Goal: Task Accomplishment & Management: Manage account settings

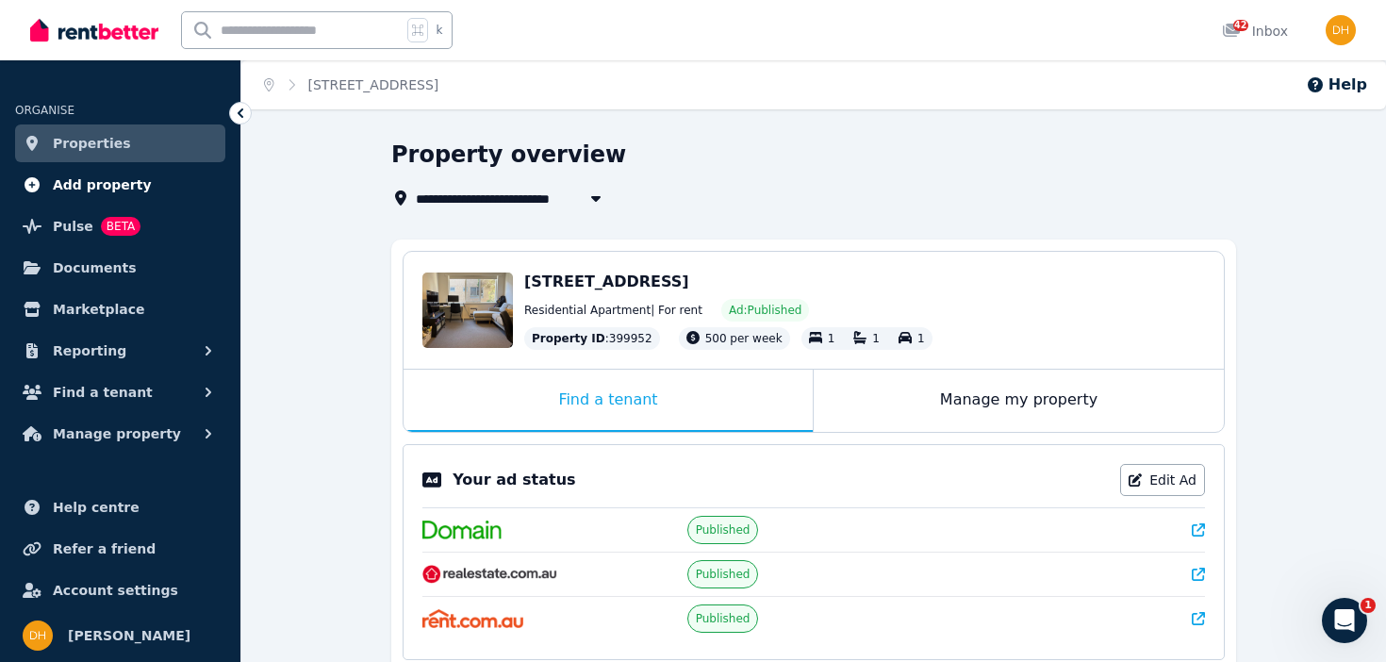
click at [109, 179] on span "Add property" at bounding box center [102, 184] width 99 height 23
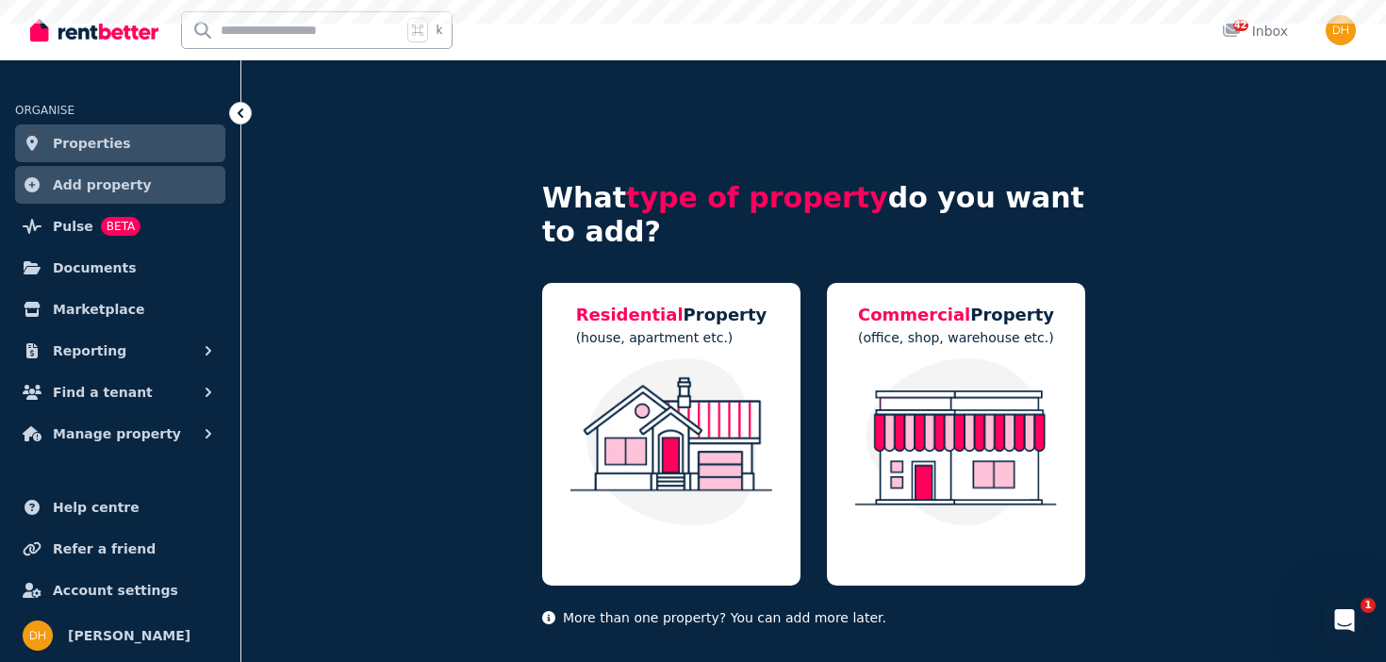
click at [117, 144] on span "Properties" at bounding box center [92, 143] width 78 height 23
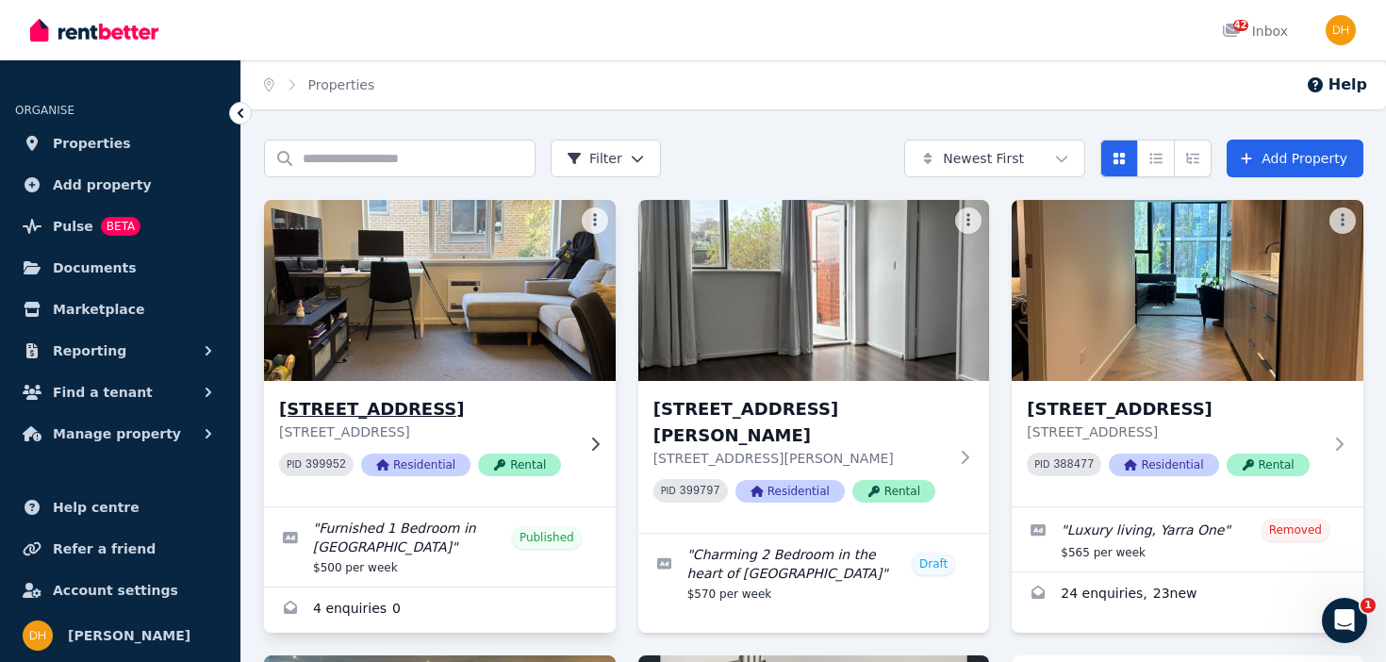
click at [591, 429] on div "10/314 Inkerman St, St Kilda 10/314 Inkerman St, St Kilda VIC 3182 PID 399952 R…" at bounding box center [440, 443] width 352 height 125
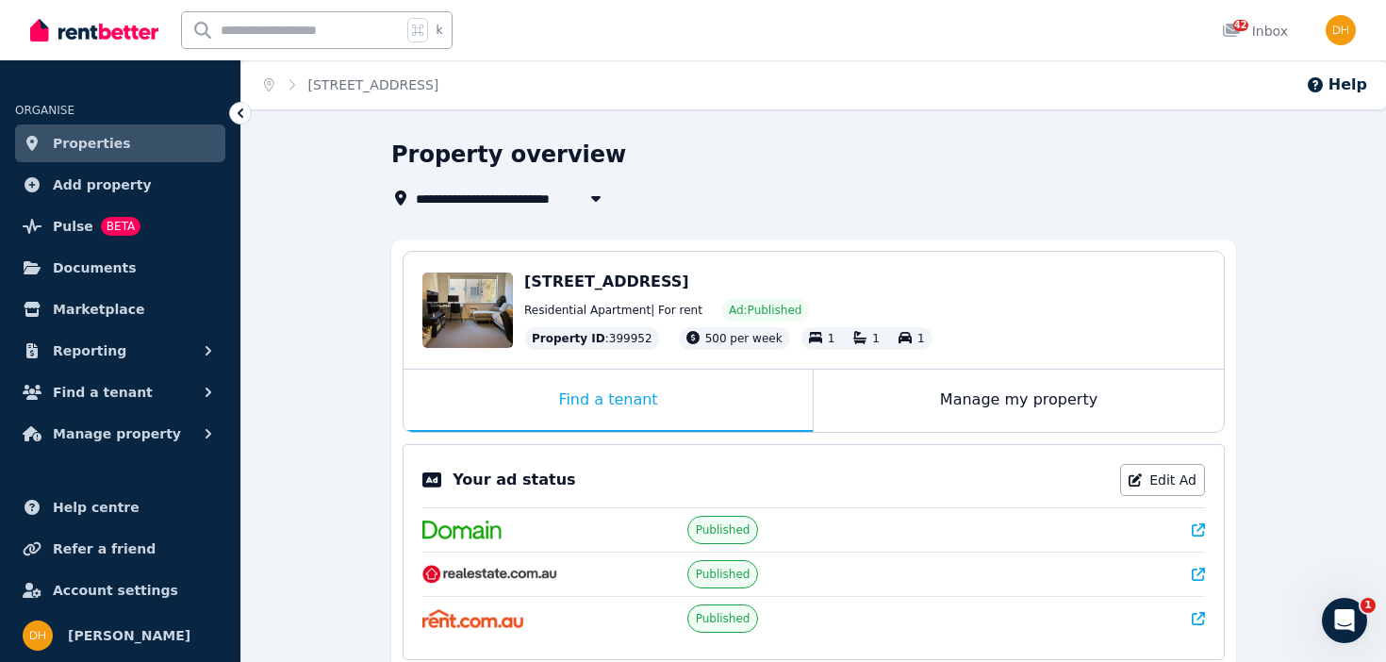
click at [602, 200] on icon "button" at bounding box center [595, 197] width 19 height 15
type input "**********"
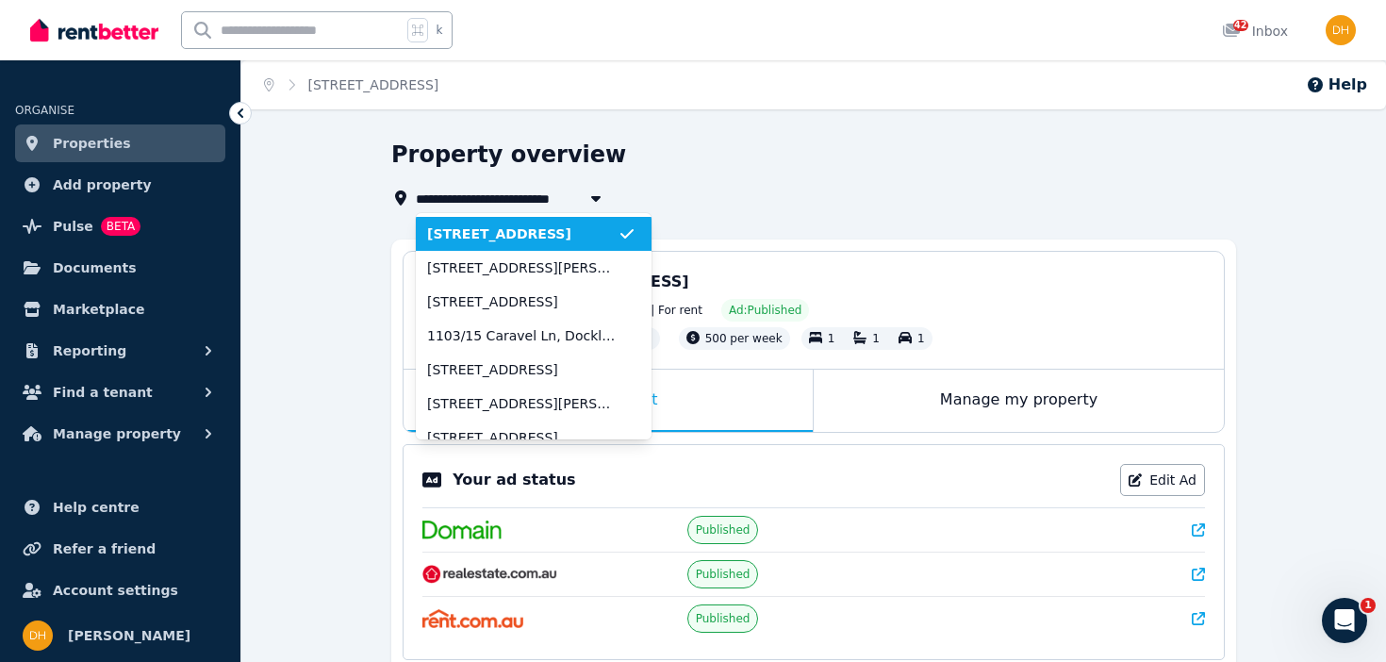
click at [602, 197] on icon "button" at bounding box center [595, 197] width 19 height 15
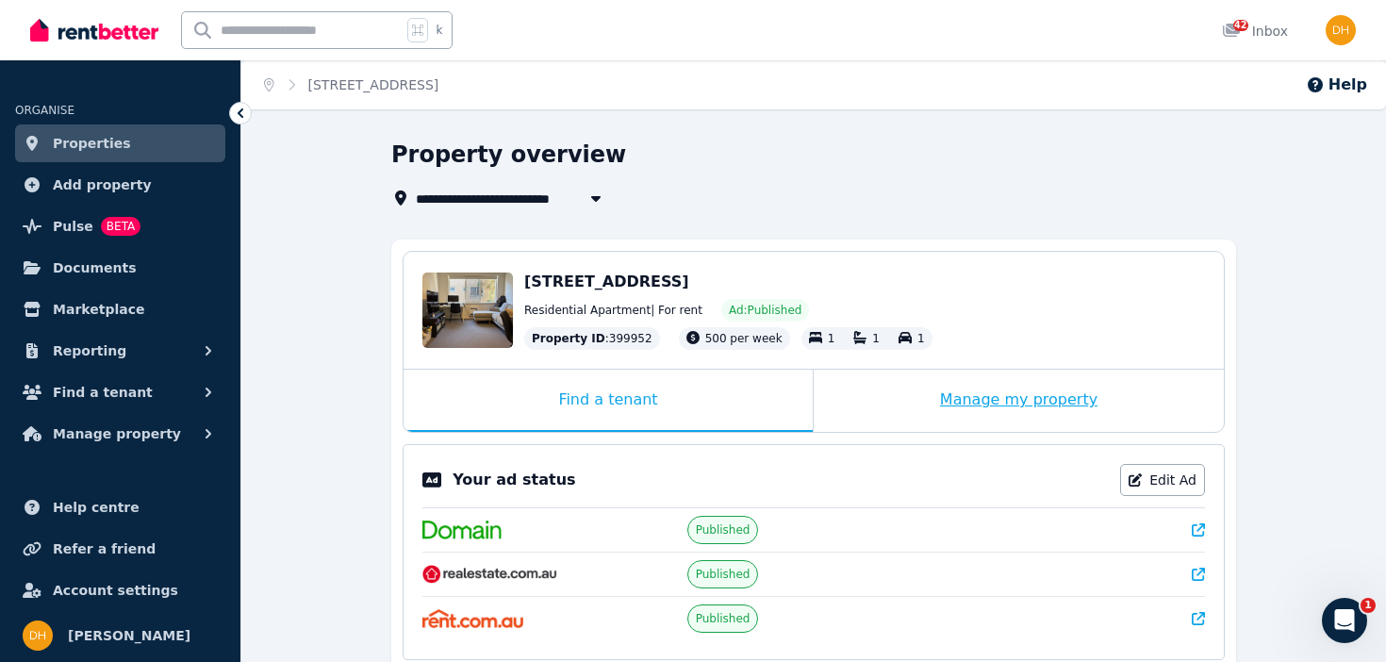
click at [993, 403] on div "Manage my property" at bounding box center [1018, 400] width 410 height 62
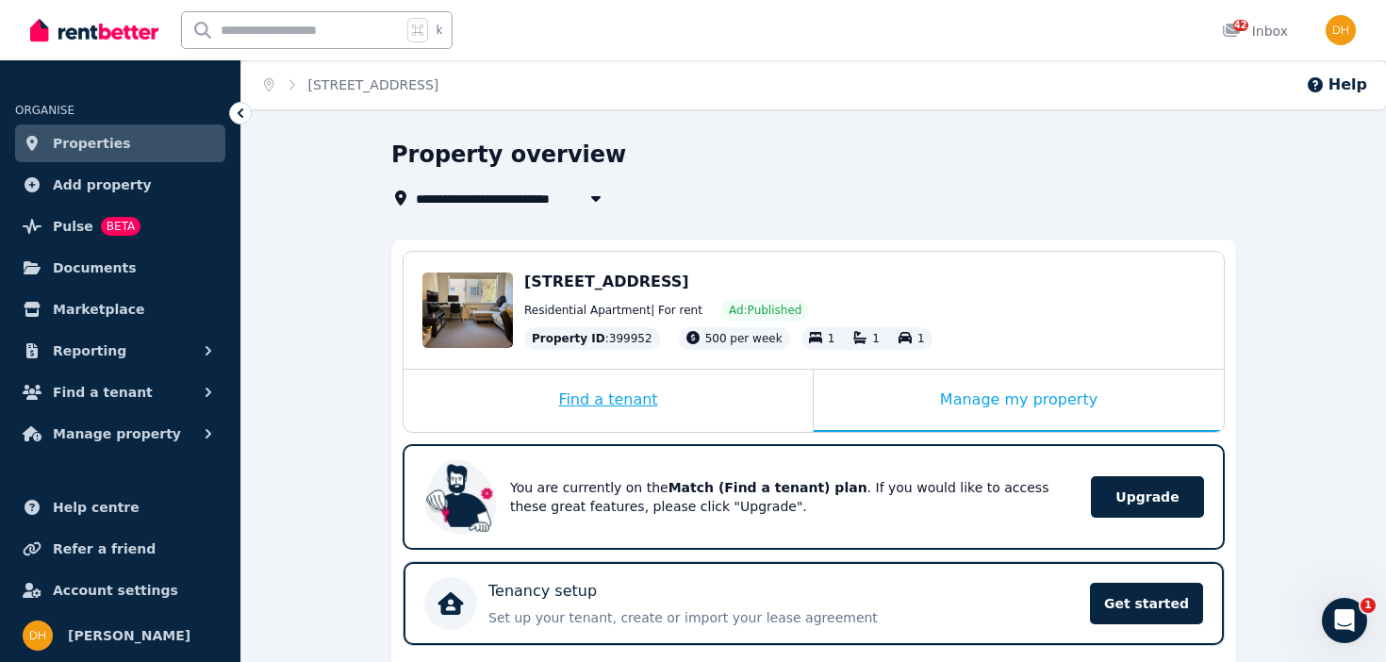
click at [693, 405] on div "Find a tenant" at bounding box center [607, 400] width 409 height 62
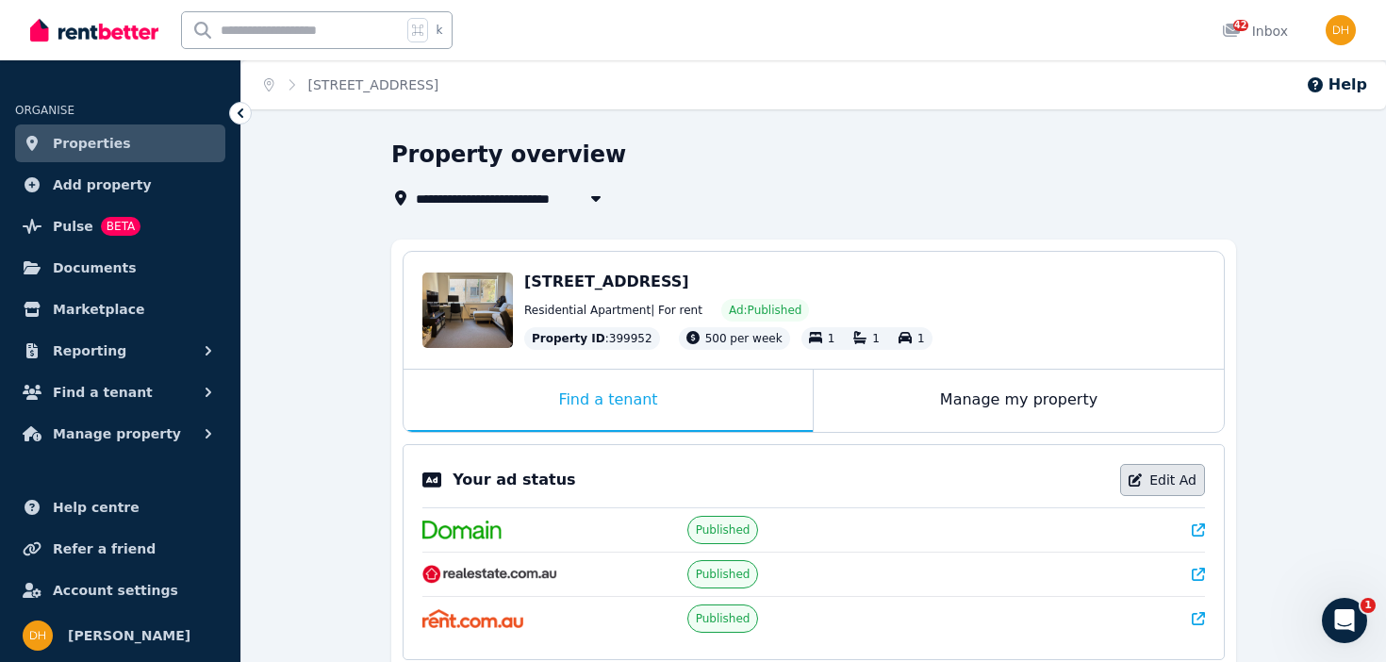
click at [1144, 485] on link "Edit Ad" at bounding box center [1162, 480] width 85 height 32
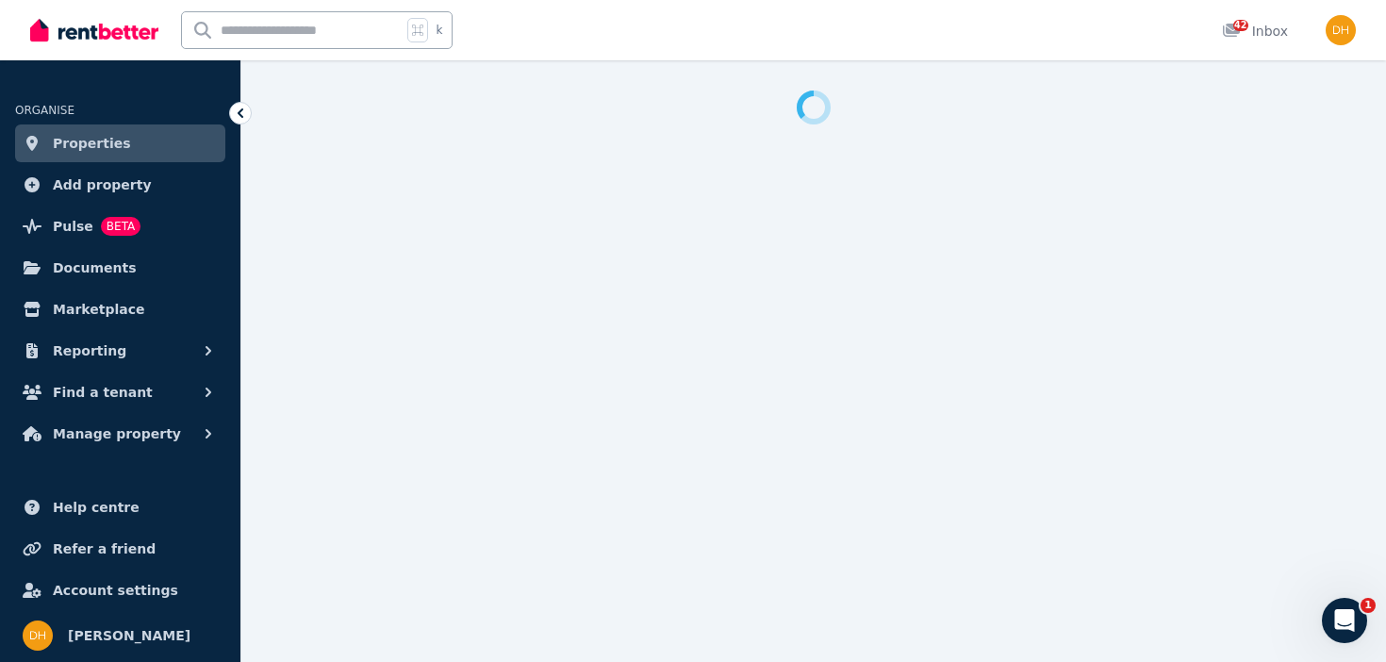
select select "**********"
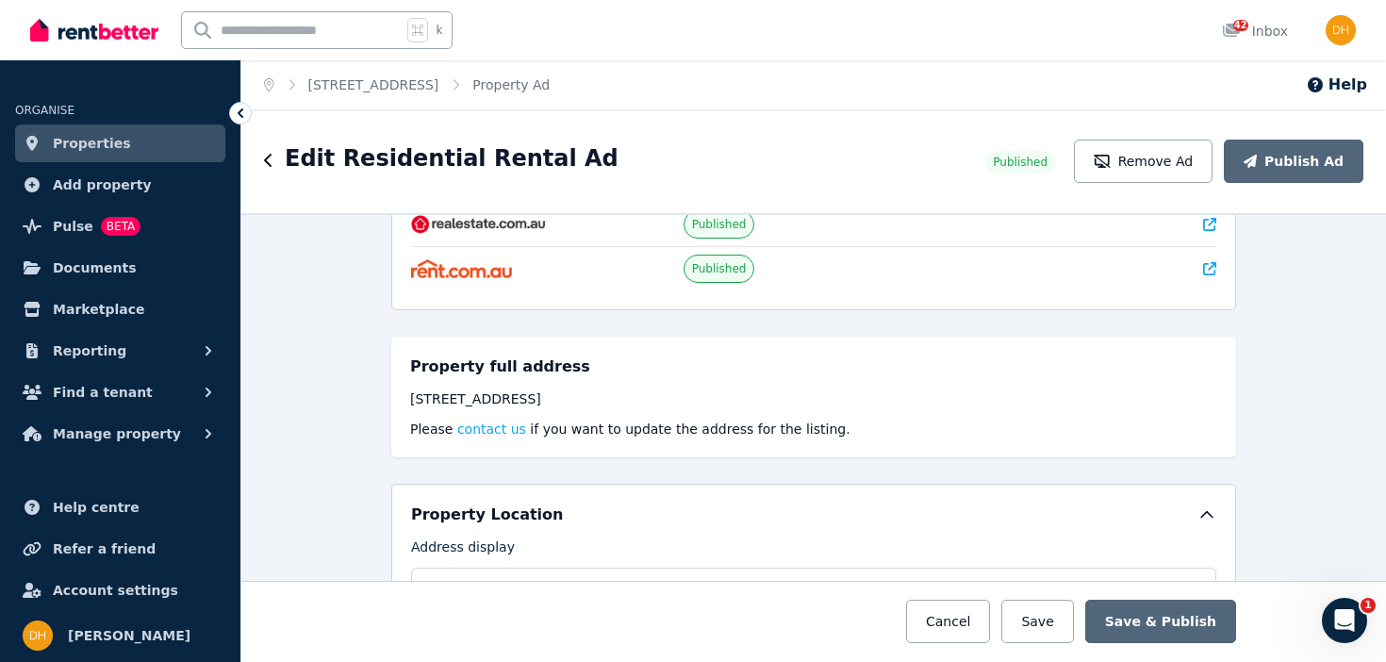
scroll to position [70, 0]
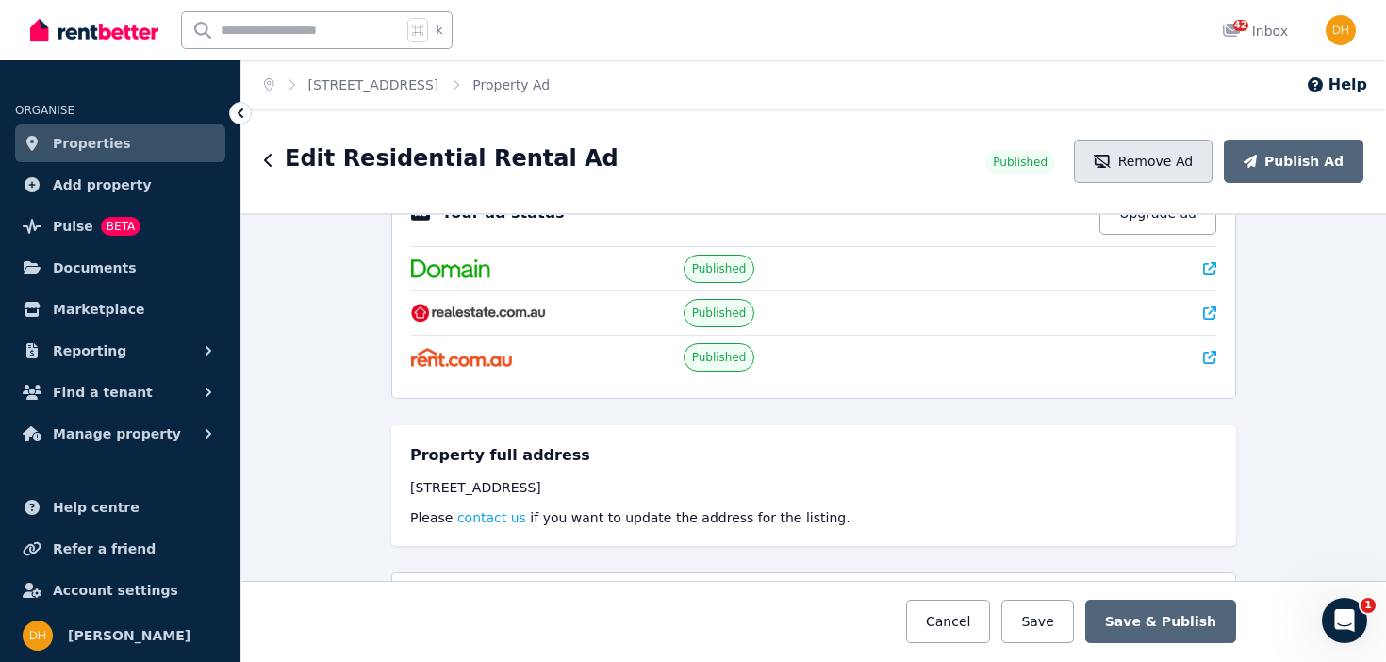
click at [1179, 141] on button "Remove Ad" at bounding box center [1143, 161] width 139 height 43
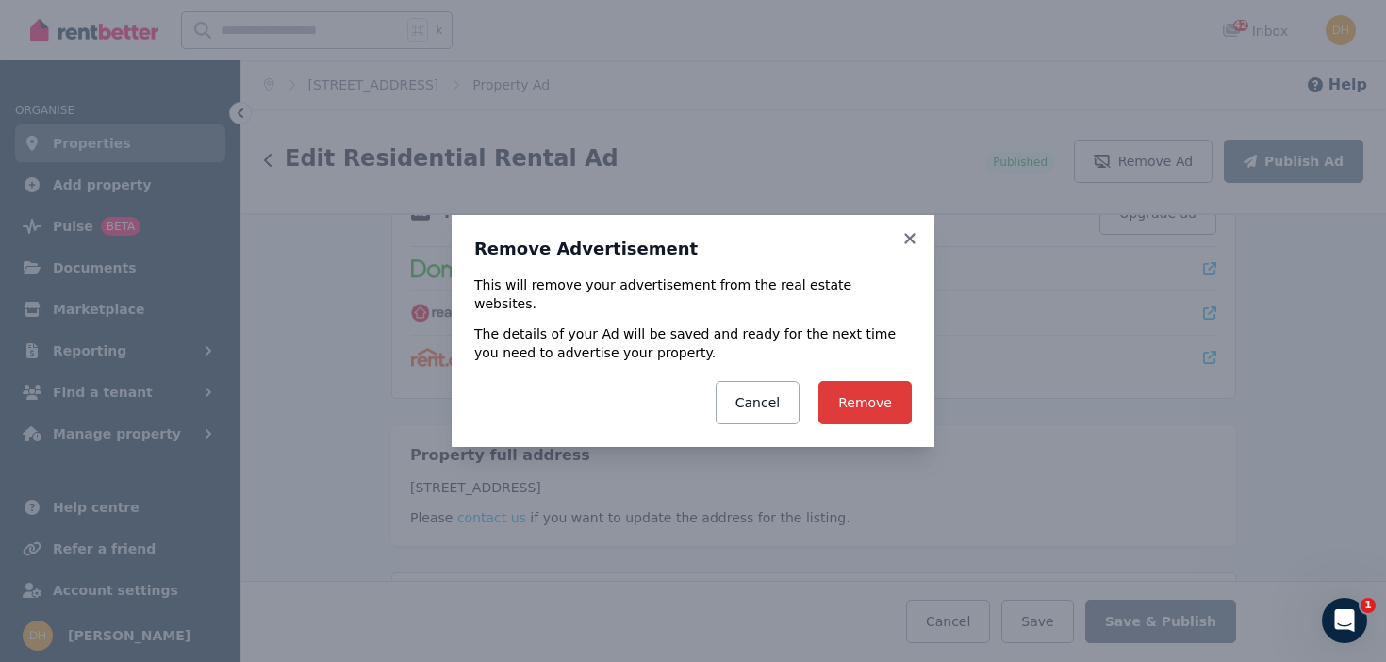
click at [862, 404] on button "Remove" at bounding box center [864, 402] width 93 height 43
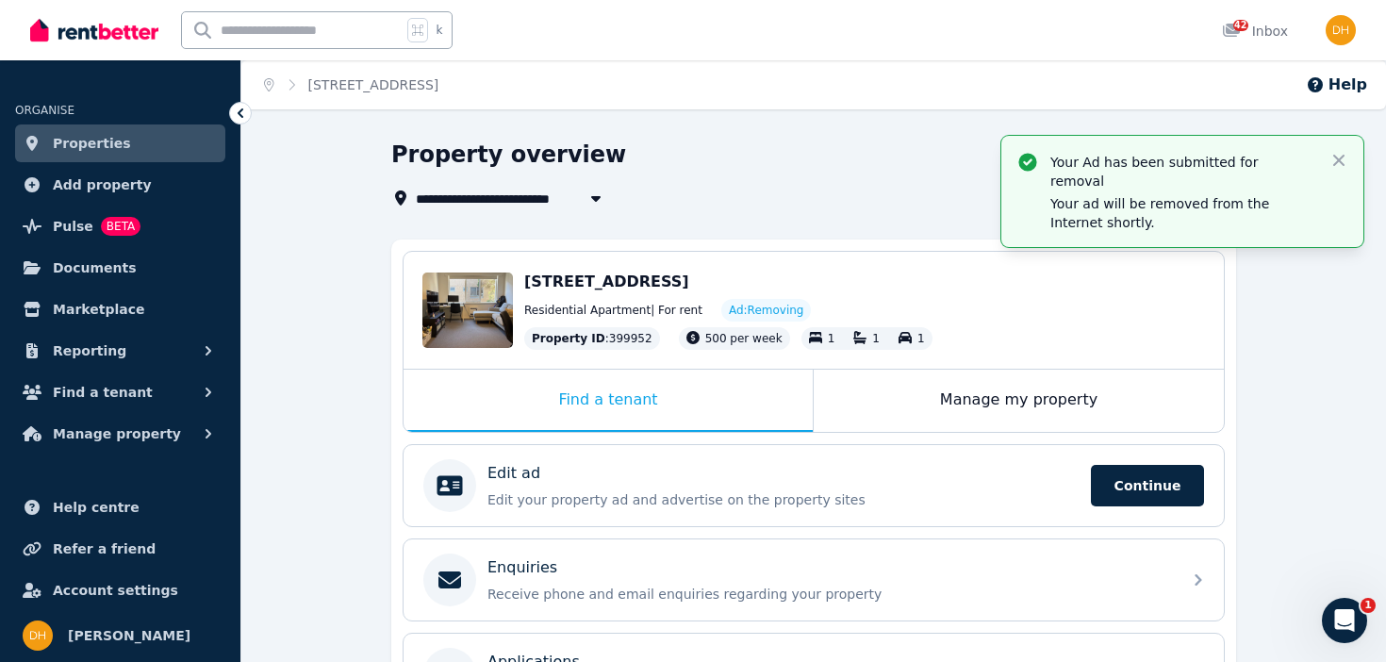
click at [103, 146] on span "Properties" at bounding box center [92, 143] width 78 height 23
